Goal: Task Accomplishment & Management: Complete application form

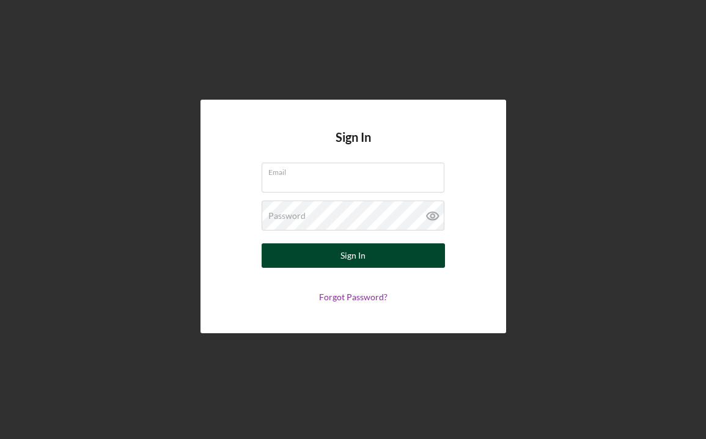
type input "[EMAIL_ADDRESS][DOMAIN_NAME]"
click at [350, 255] on div "Sign In" at bounding box center [353, 255] width 25 height 24
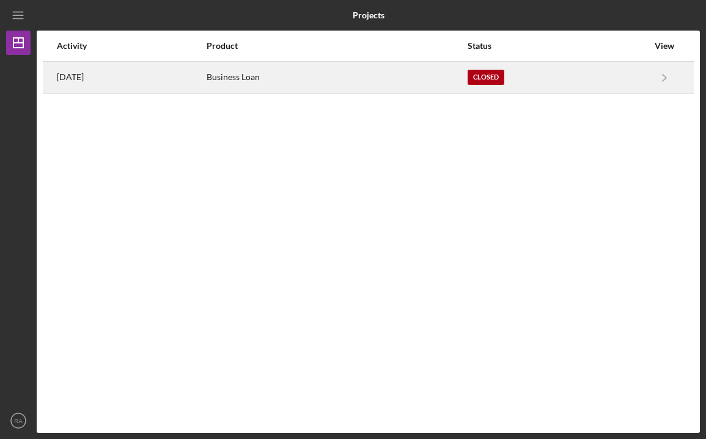
click at [258, 83] on div "Business Loan" at bounding box center [337, 77] width 260 height 31
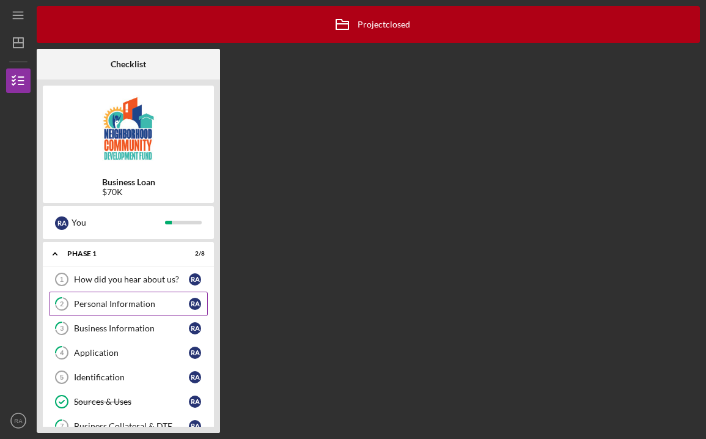
click at [117, 307] on div "Personal Information" at bounding box center [131, 304] width 115 height 10
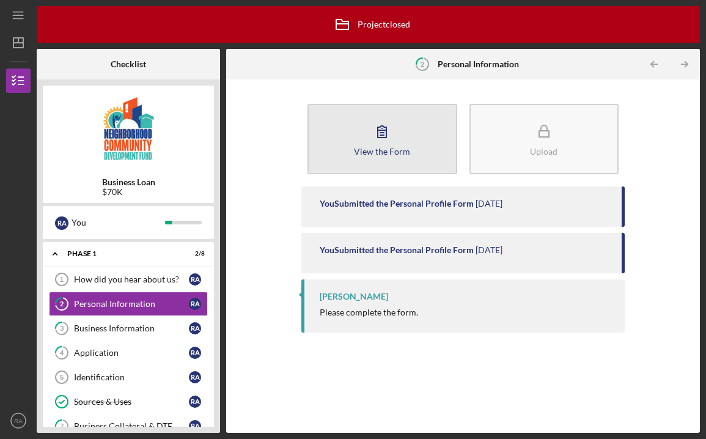
click at [369, 147] on div "View the Form" at bounding box center [382, 151] width 56 height 9
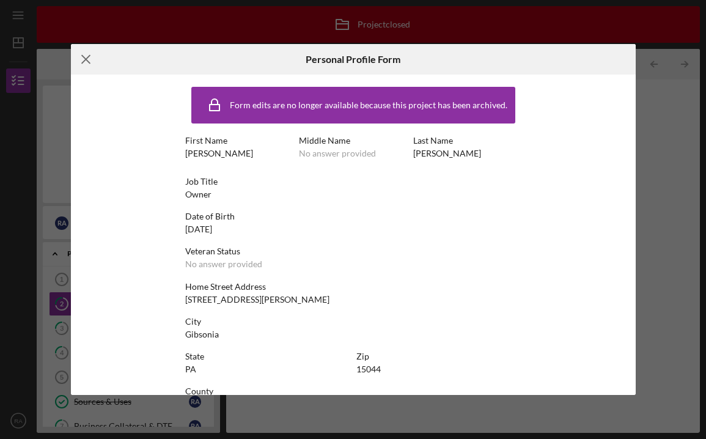
click at [83, 59] on icon "Icon/Menu Close" at bounding box center [86, 59] width 31 height 31
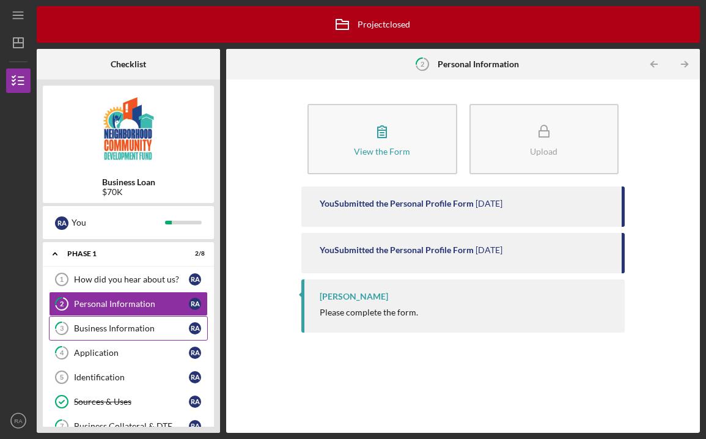
click at [149, 328] on div "Business Information" at bounding box center [131, 328] width 115 height 10
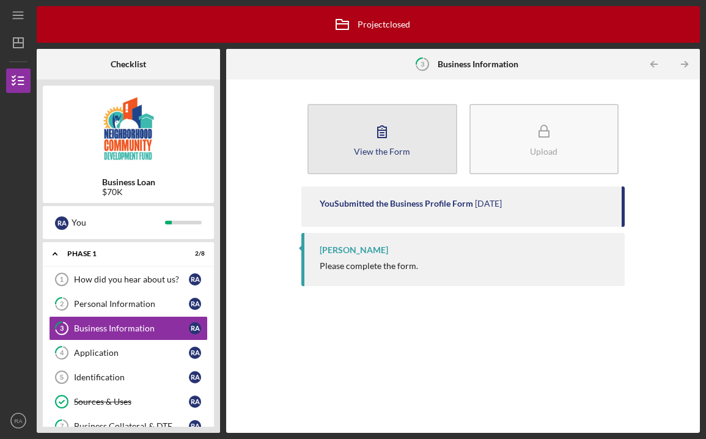
click at [400, 140] on button "View the Form Form" at bounding box center [381, 139] width 149 height 70
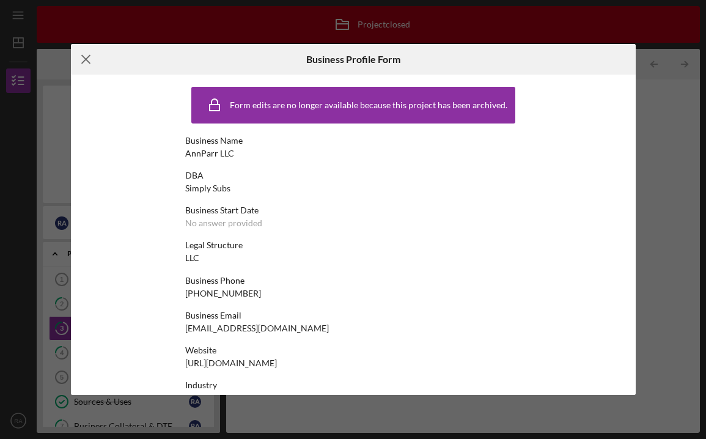
click at [86, 63] on icon "Icon/Menu Close" at bounding box center [86, 59] width 31 height 31
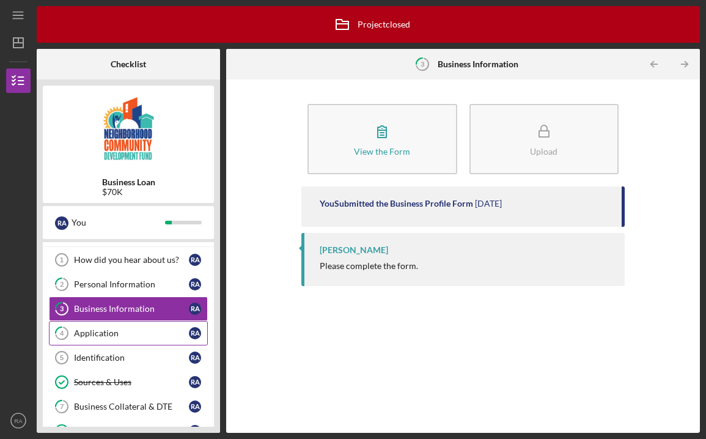
scroll to position [33, 0]
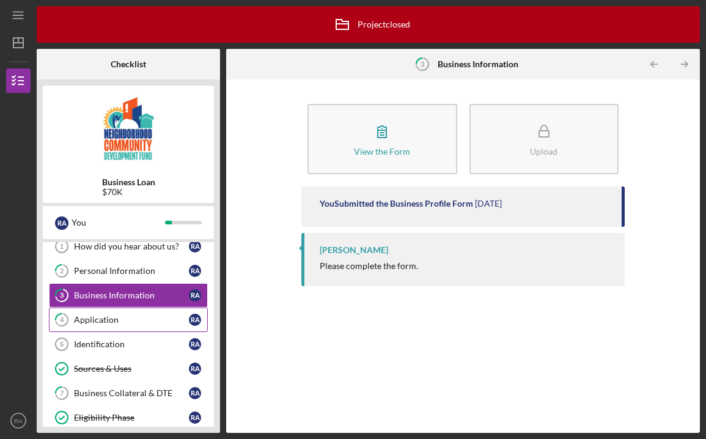
click at [109, 326] on link "4 Application R A" at bounding box center [128, 319] width 159 height 24
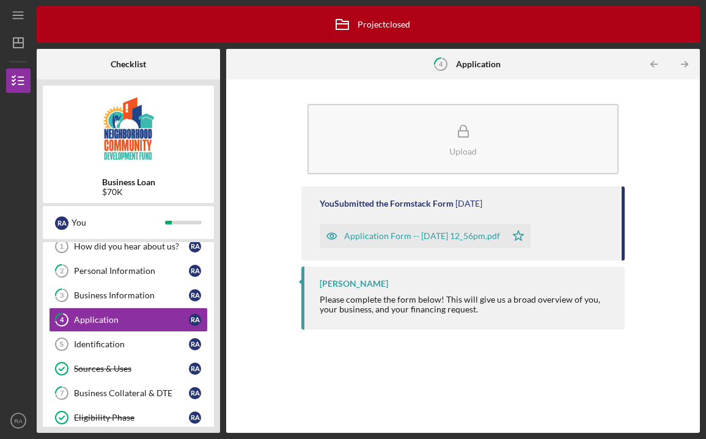
click at [375, 237] on div "Application Form -- [DATE] 12_56pm.pdf" at bounding box center [422, 236] width 156 height 10
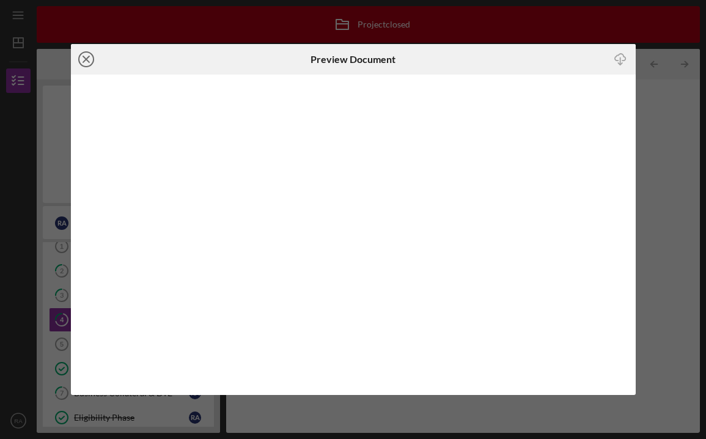
click at [86, 59] on line at bounding box center [86, 59] width 6 height 6
